Goal: Check status: Check status

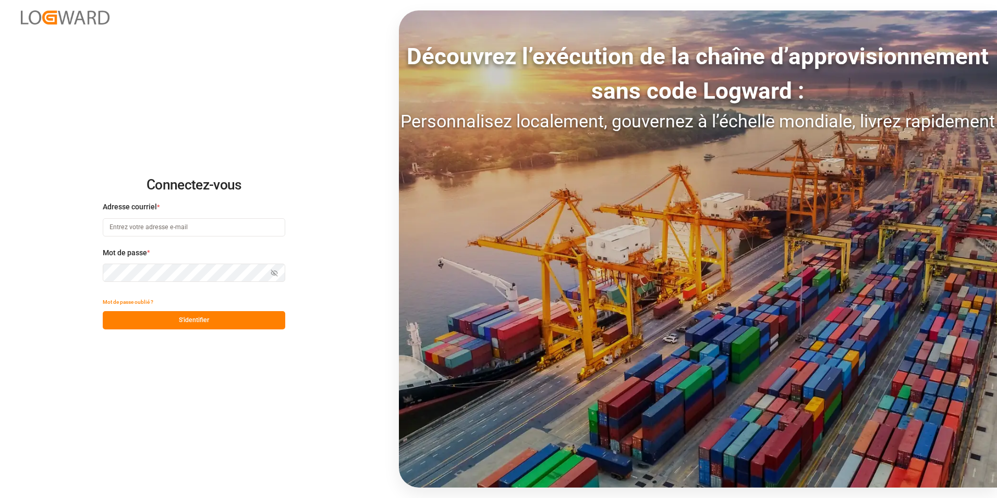
type input "[PERSON_NAME][EMAIL_ADDRESS][PERSON_NAME][DOMAIN_NAME]"
click at [176, 313] on button "S'identifier" at bounding box center [194, 320] width 183 height 18
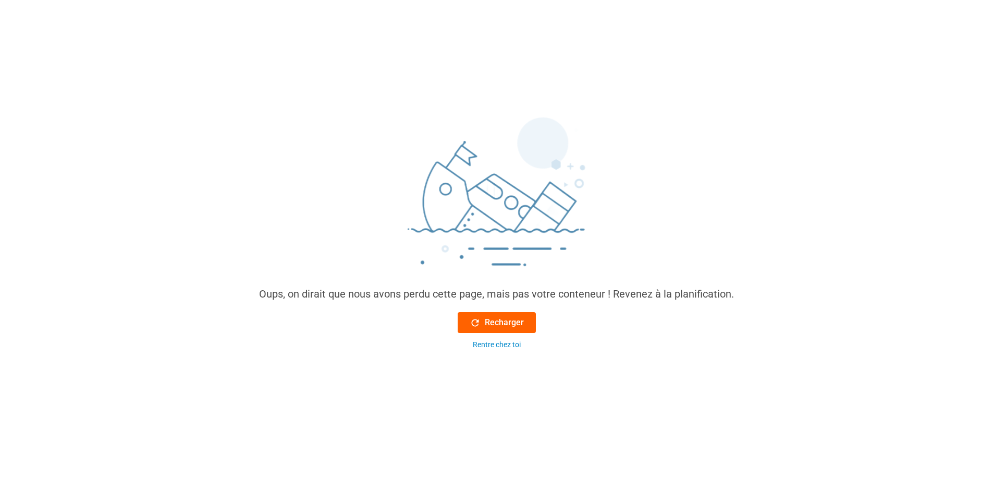
click at [495, 322] on font "Recharger" at bounding box center [504, 322] width 39 height 13
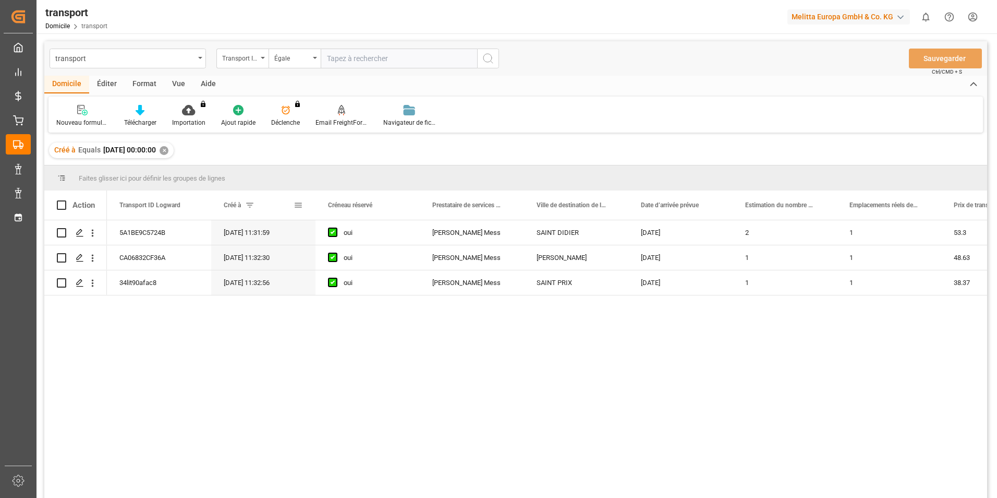
click at [250, 203] on span at bounding box center [249, 204] width 9 height 9
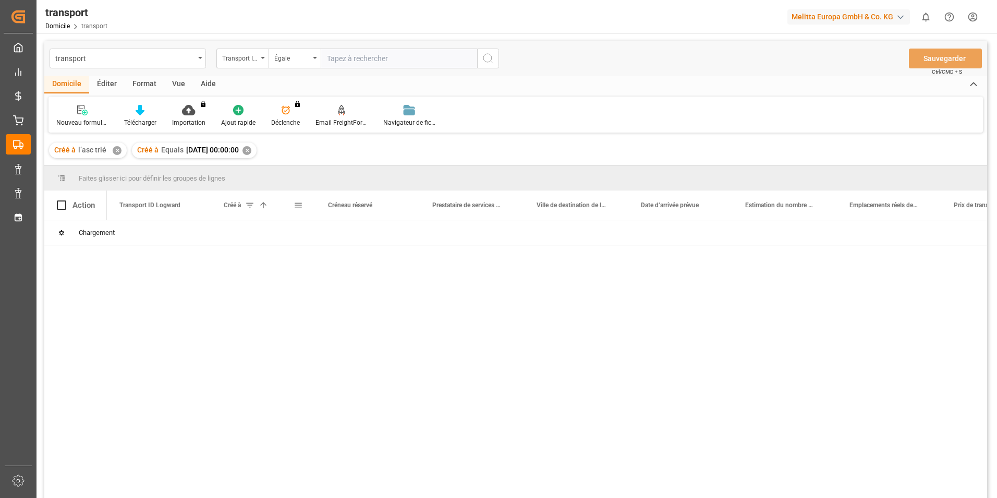
click at [298, 203] on span at bounding box center [298, 204] width 9 height 9
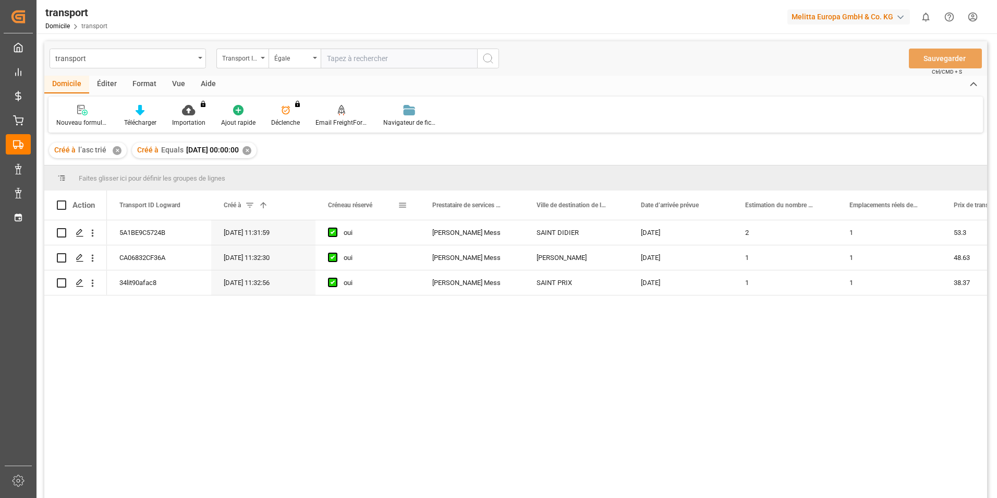
click at [391, 205] on div "Créneau réservé" at bounding box center [363, 204] width 70 height 29
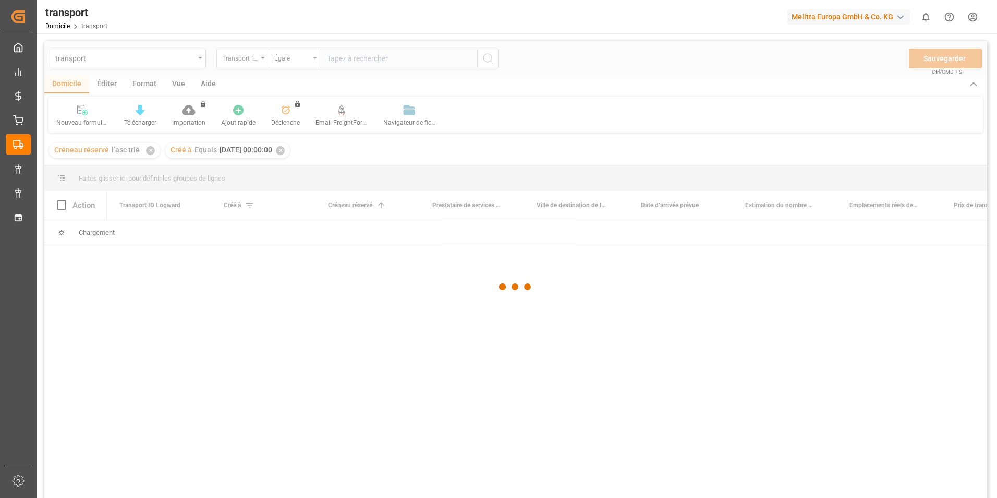
drag, startPoint x: 252, startPoint y: 200, endPoint x: 247, endPoint y: 204, distance: 7.0
click at [249, 202] on div at bounding box center [515, 286] width 943 height 491
click at [246, 207] on div at bounding box center [515, 286] width 943 height 491
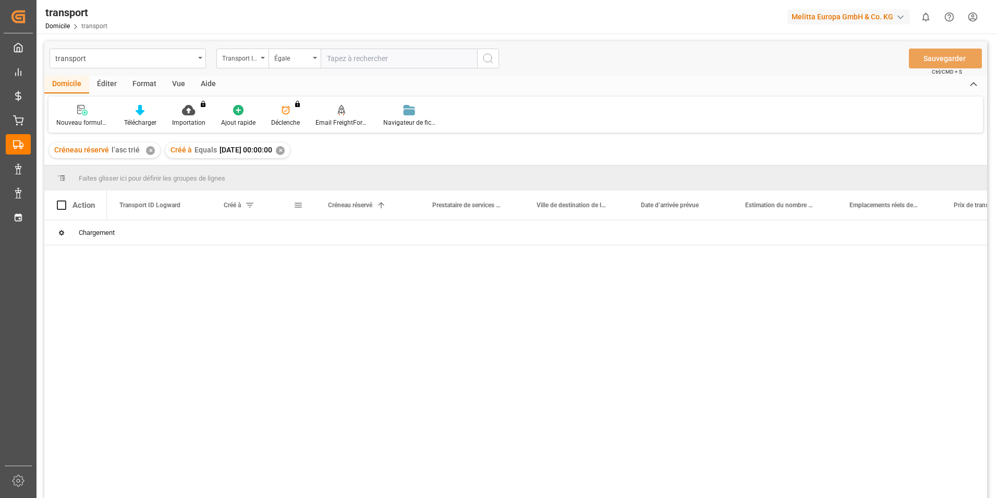
click at [251, 206] on span at bounding box center [249, 204] width 9 height 9
click at [298, 204] on span at bounding box center [298, 204] width 9 height 9
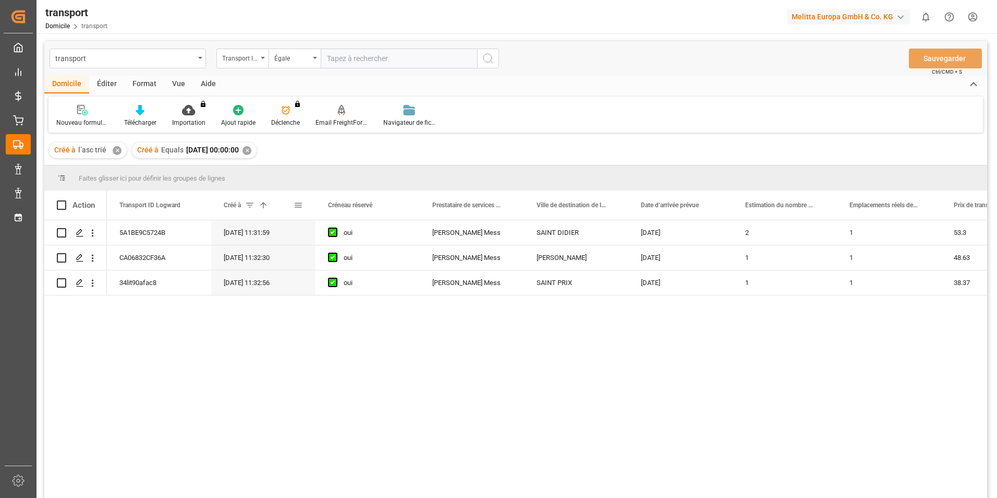
click at [301, 207] on span at bounding box center [298, 204] width 9 height 9
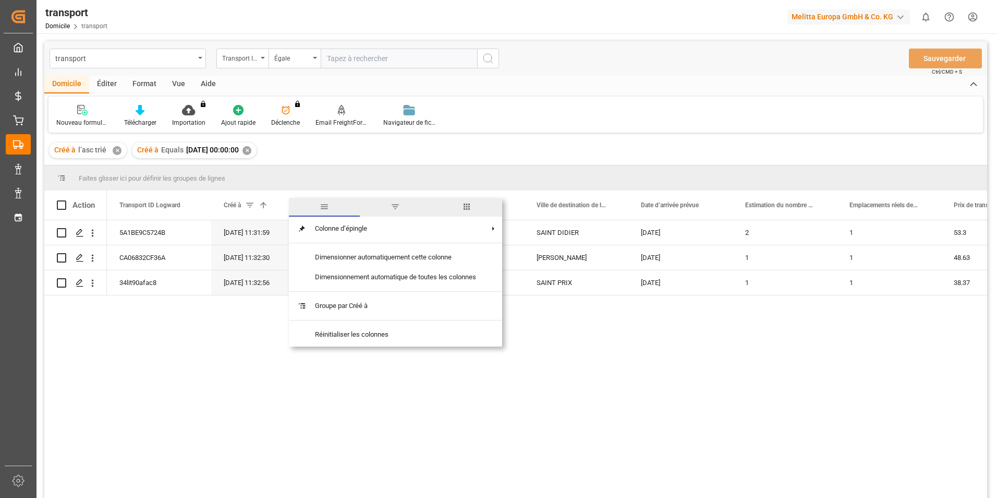
click at [395, 210] on span "filtre" at bounding box center [395, 206] width 9 height 9
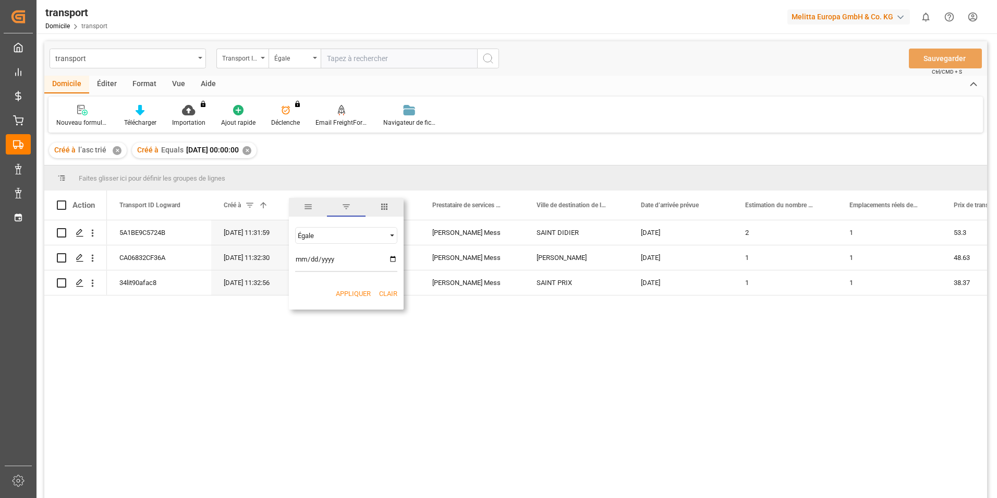
type input "[DATE]"
click at [359, 290] on button "Appliquer" at bounding box center [353, 293] width 35 height 10
